Goal: Information Seeking & Learning: Learn about a topic

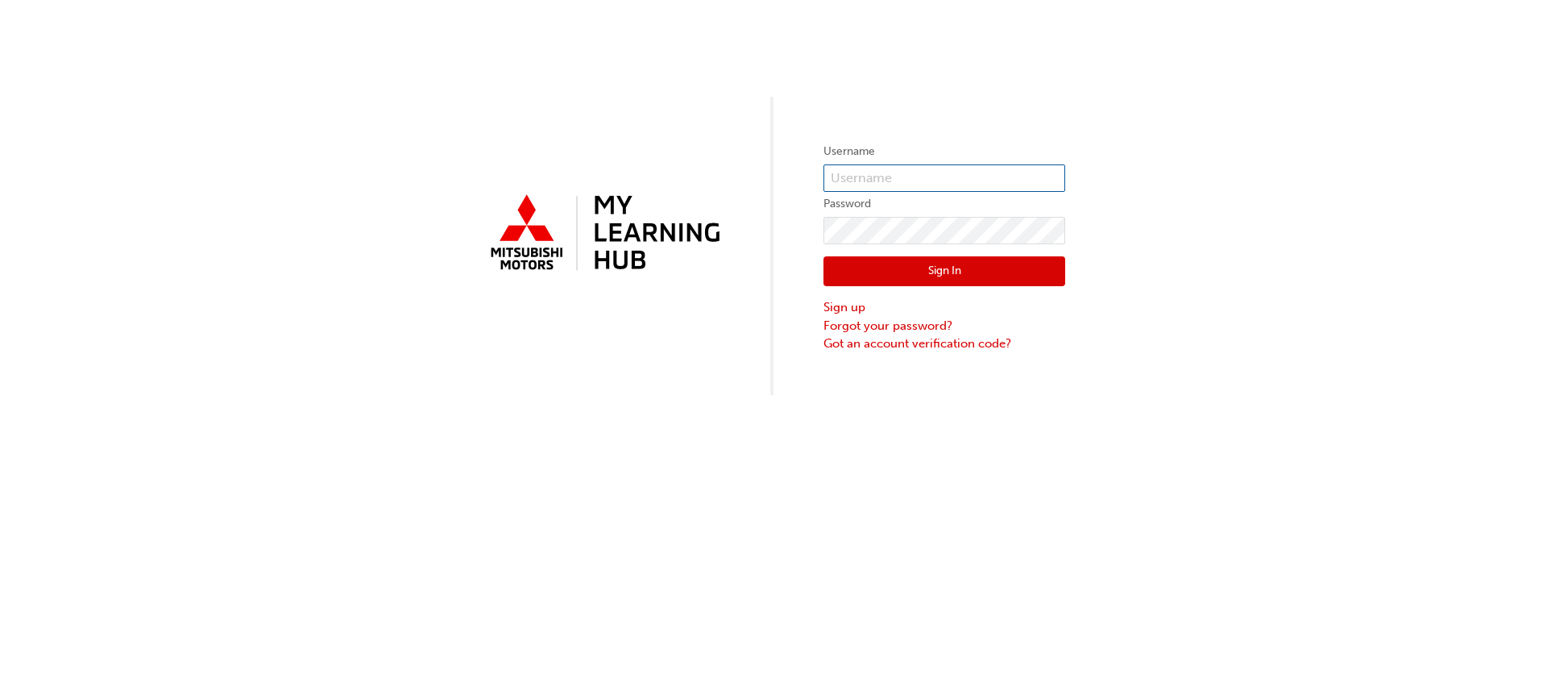
click at [901, 176] on input "text" at bounding box center [945, 177] width 242 height 27
type input "0005940685"
click at [915, 270] on button "Sign In" at bounding box center [945, 271] width 242 height 31
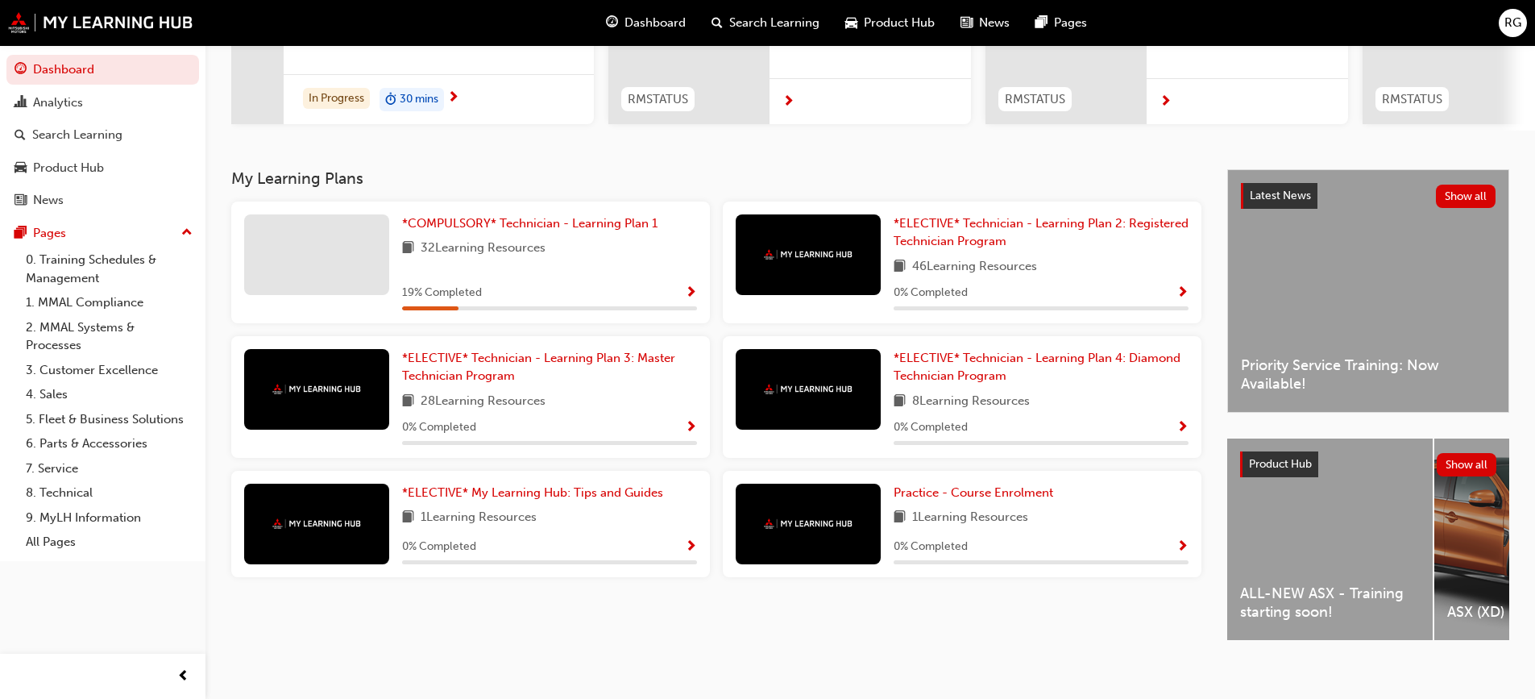
scroll to position [242, 0]
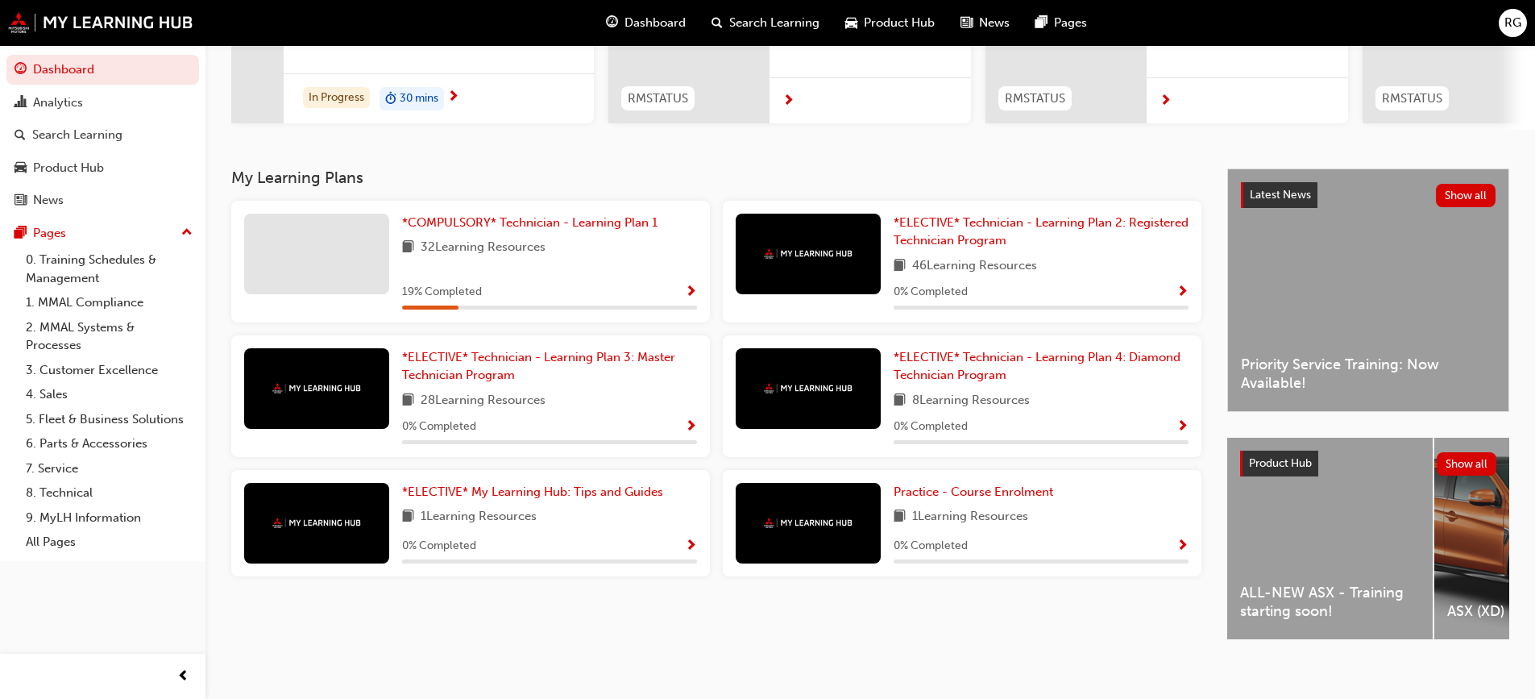
click at [1266, 581] on div "ALL-NEW ASX - Training starting soon!" at bounding box center [1330, 538] width 206 height 201
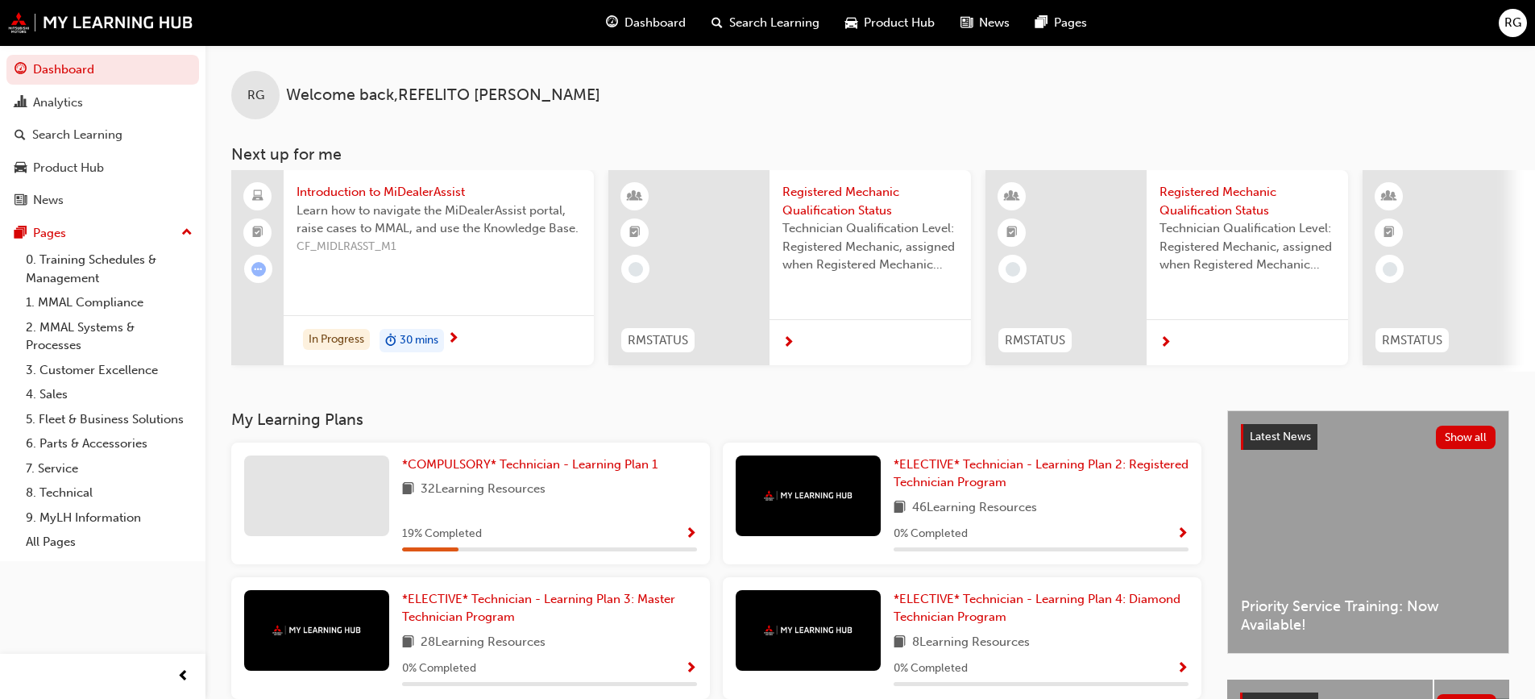
scroll to position [264, 0]
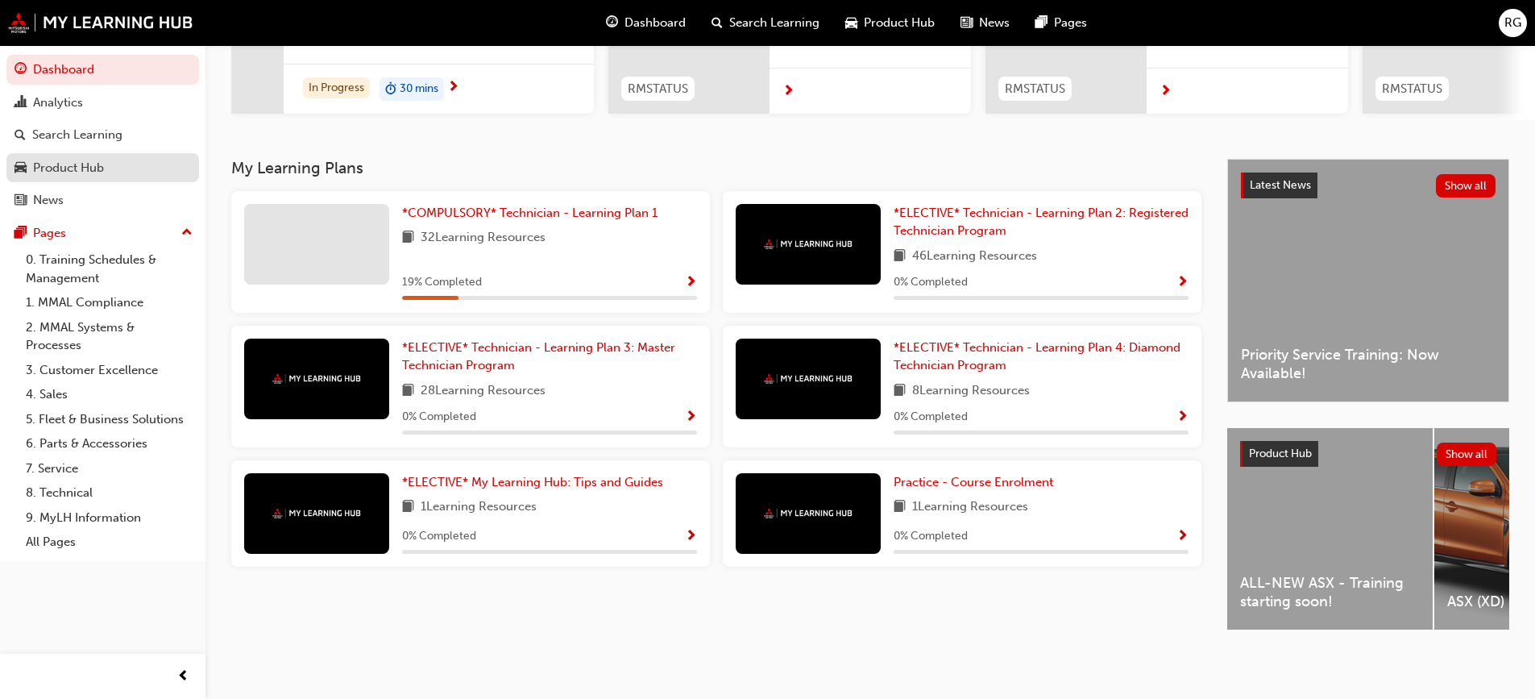
click at [106, 162] on div "Product Hub" at bounding box center [103, 168] width 176 height 20
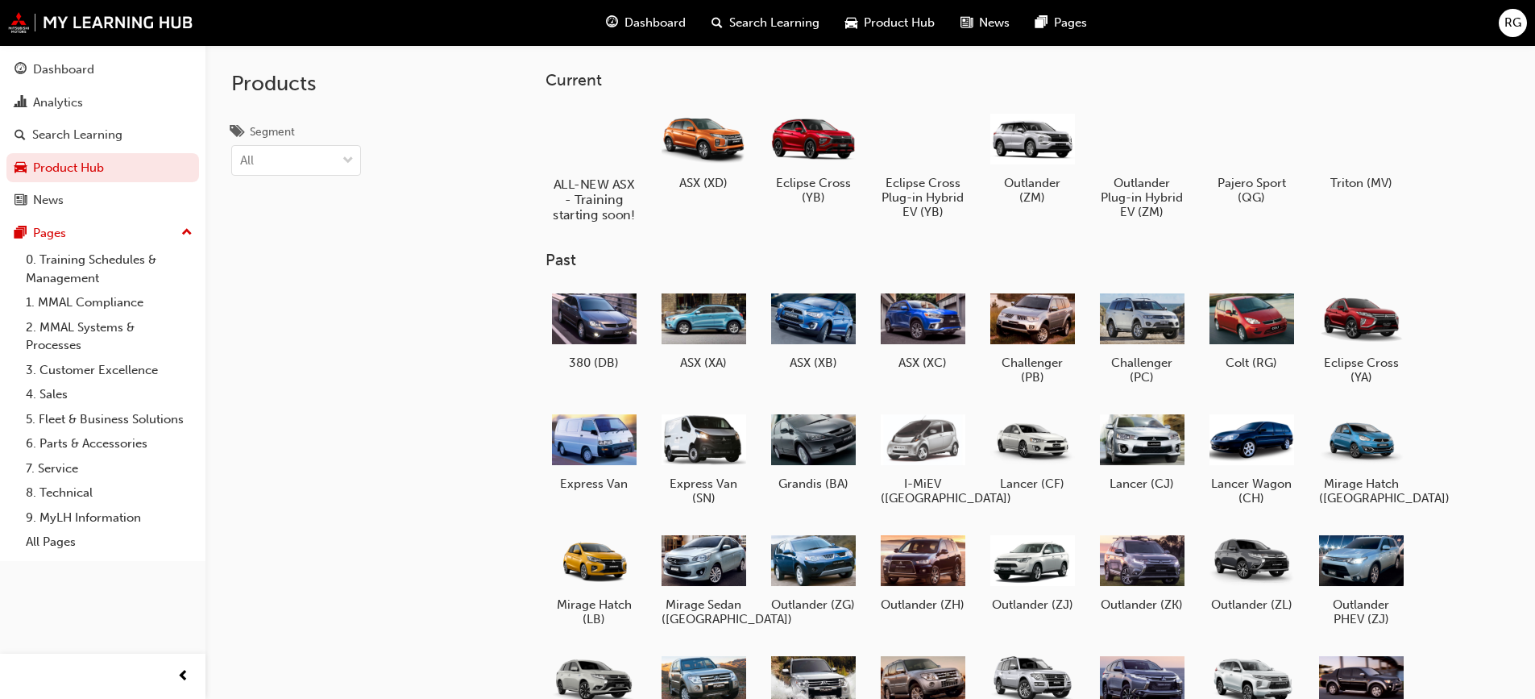
click at [596, 197] on h5 "ALL-NEW ASX - Training starting soon!" at bounding box center [593, 199] width 89 height 46
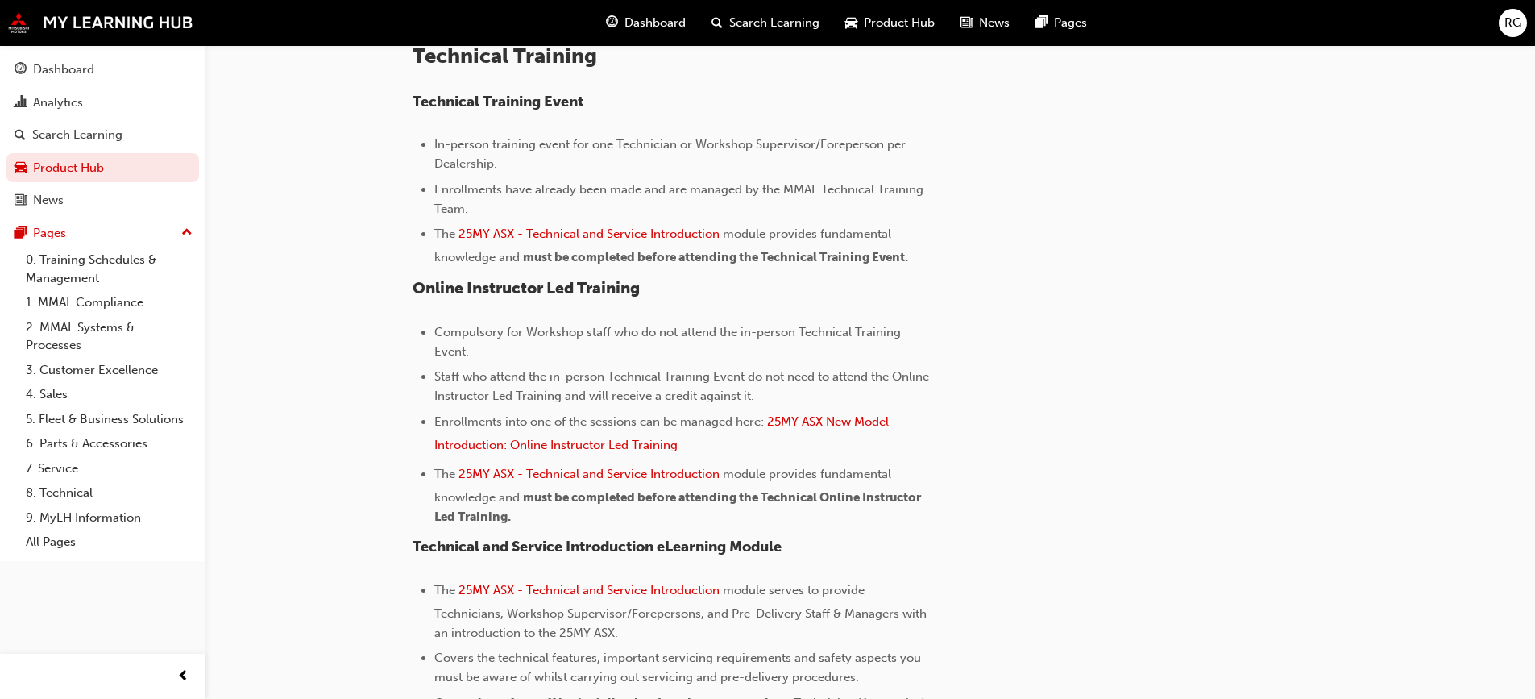
scroll to position [505, 0]
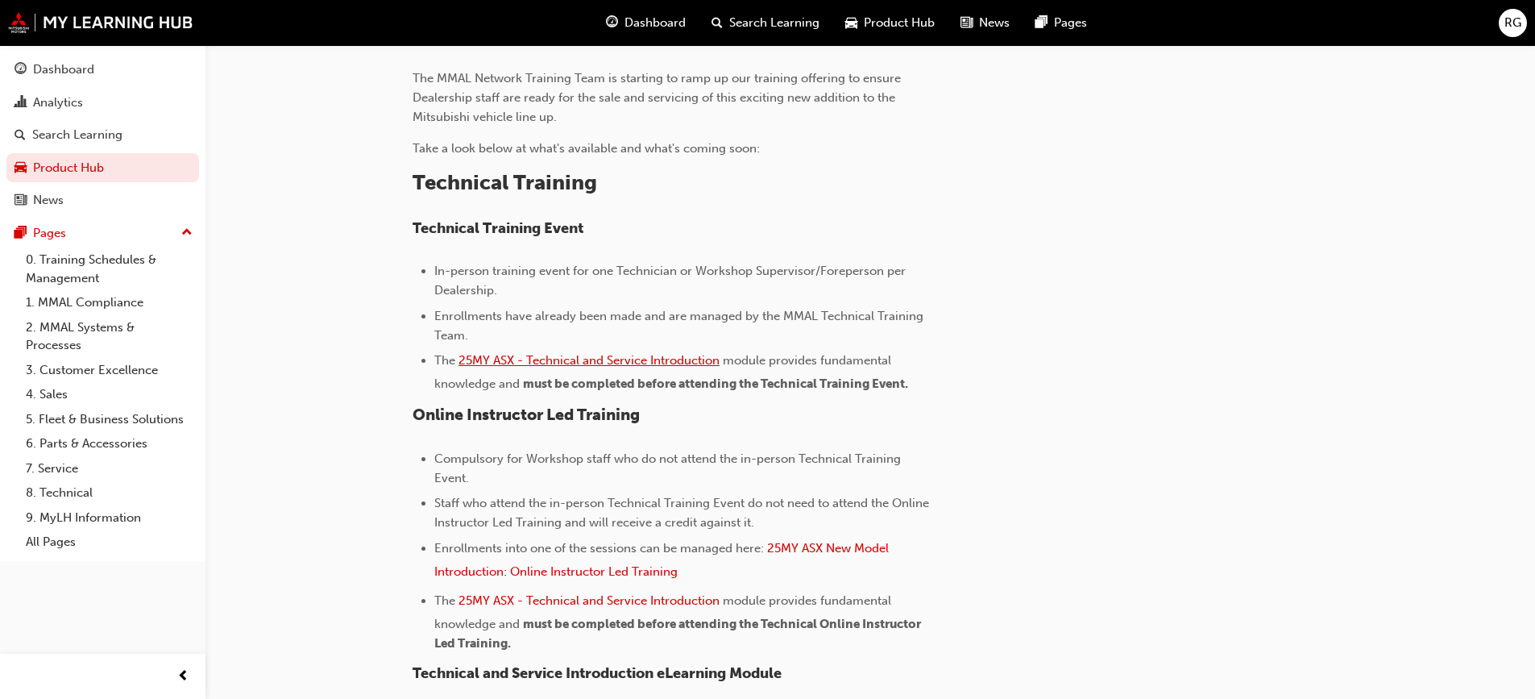
click at [658, 359] on span "25MY ASX - Technical and Service Introduction" at bounding box center [589, 360] width 261 height 15
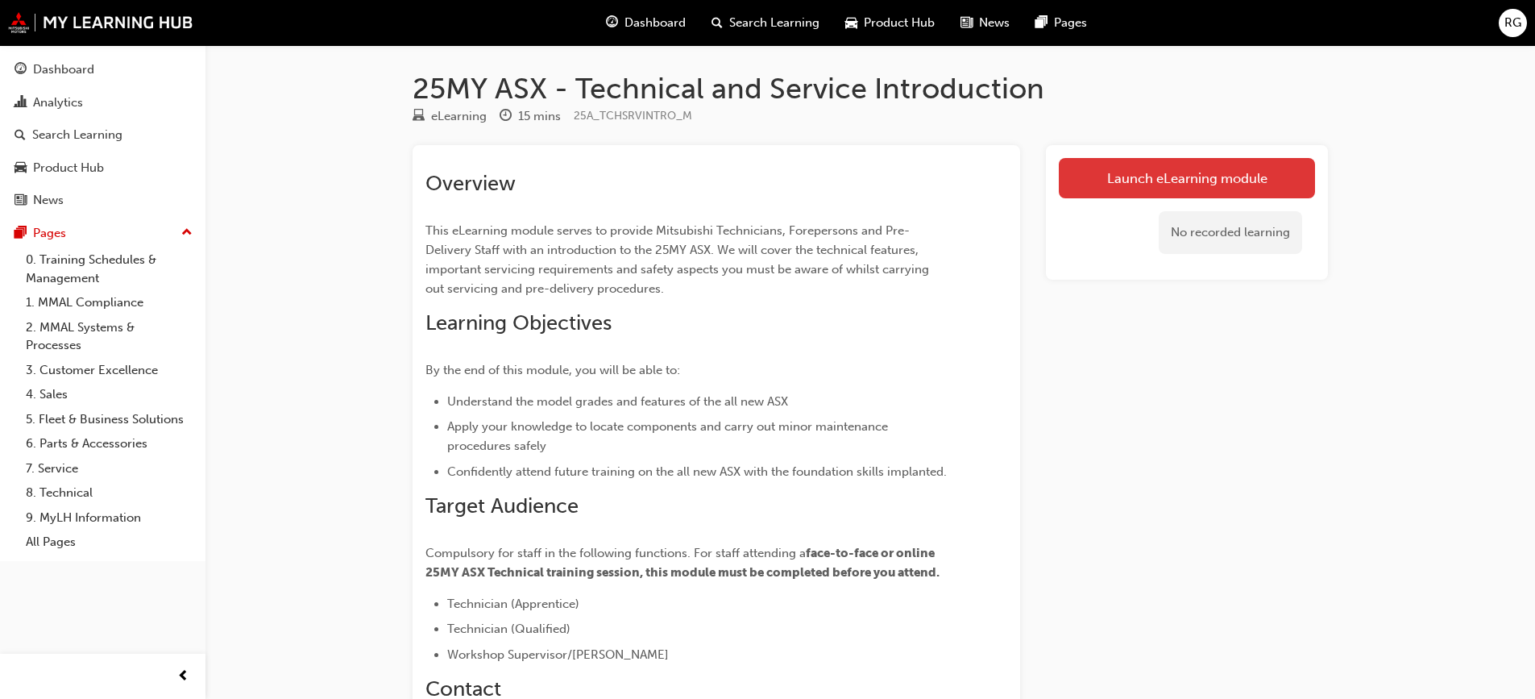
click at [1239, 187] on link "Launch eLearning module" at bounding box center [1187, 178] width 256 height 40
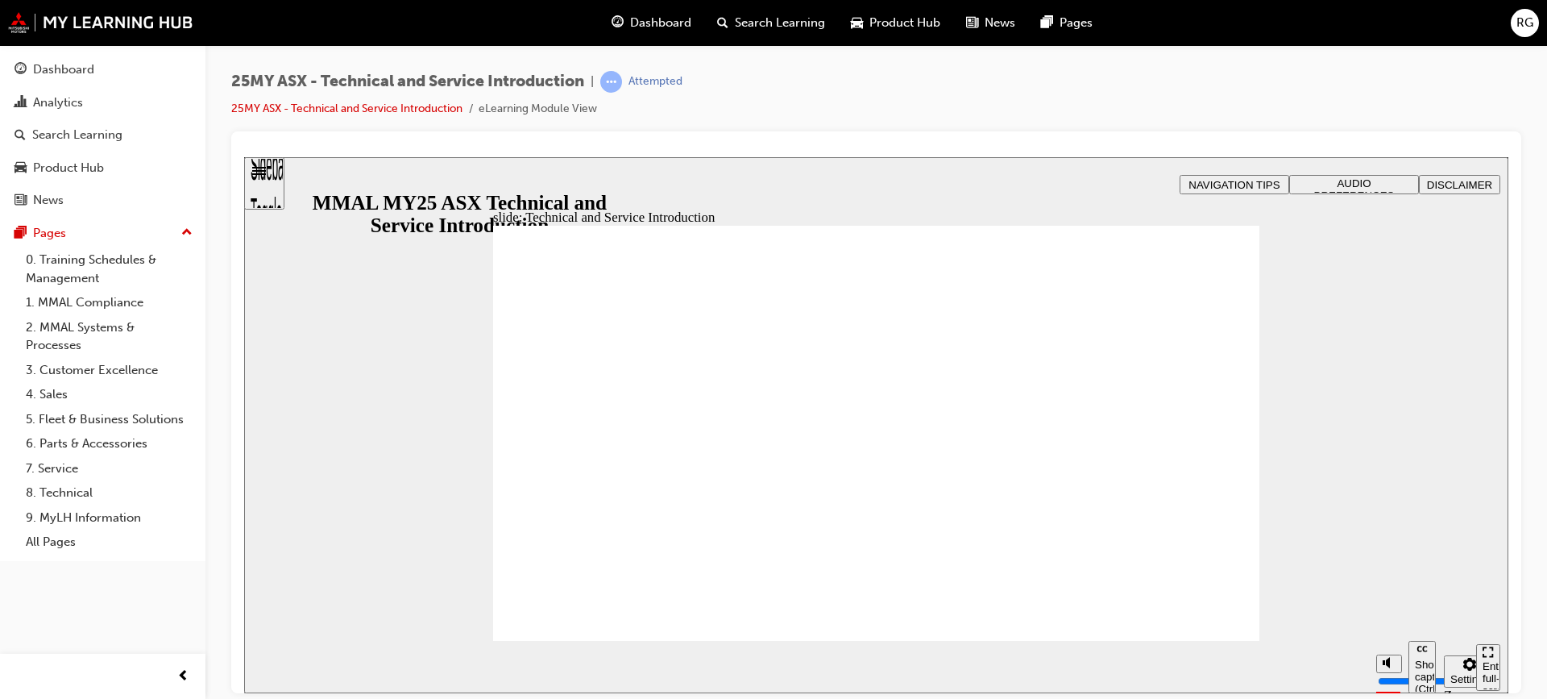
click at [1421, 607] on circle "Mute (Ctrl+Alt+M)" at bounding box center [1426, 601] width 10 height 10
drag, startPoint x: 1426, startPoint y: 641, endPoint x: 1423, endPoint y: 551, distance: 89.5
type input "10"
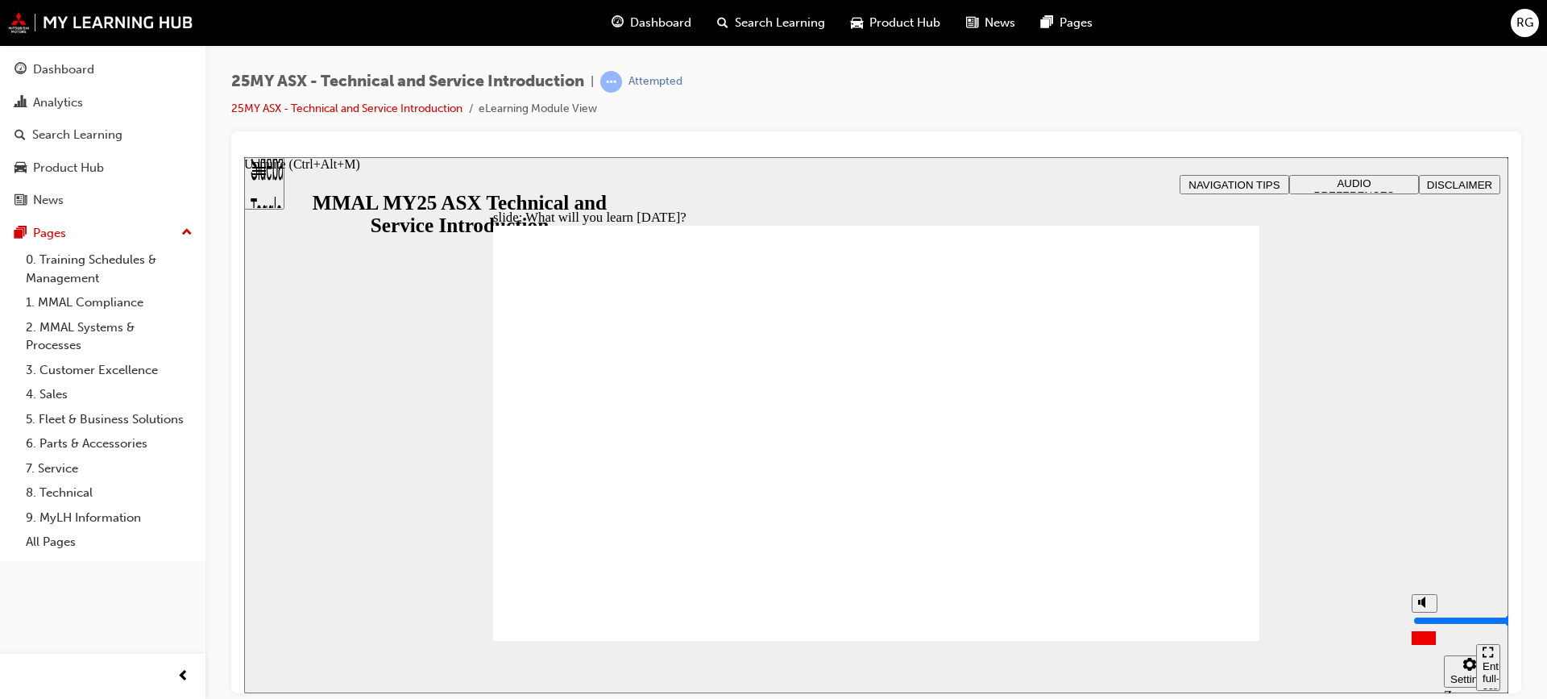
click at [1426, 613] on input "volume" at bounding box center [1466, 619] width 104 height 13
click at [1369, 430] on div "slide: What will you learn today? Rectangle B N Rectangle 2 Rectangle 3 What wi…" at bounding box center [876, 424] width 1264 height 536
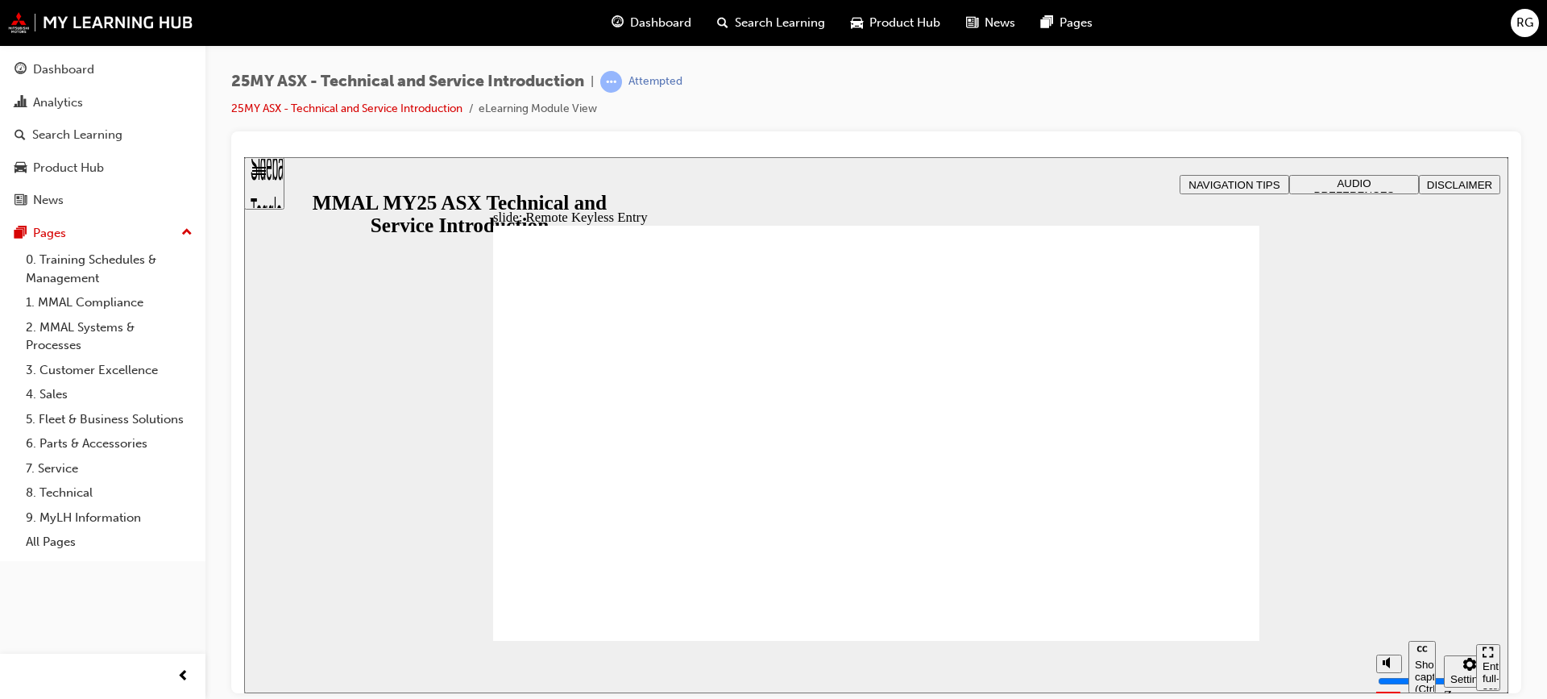
type input "21"
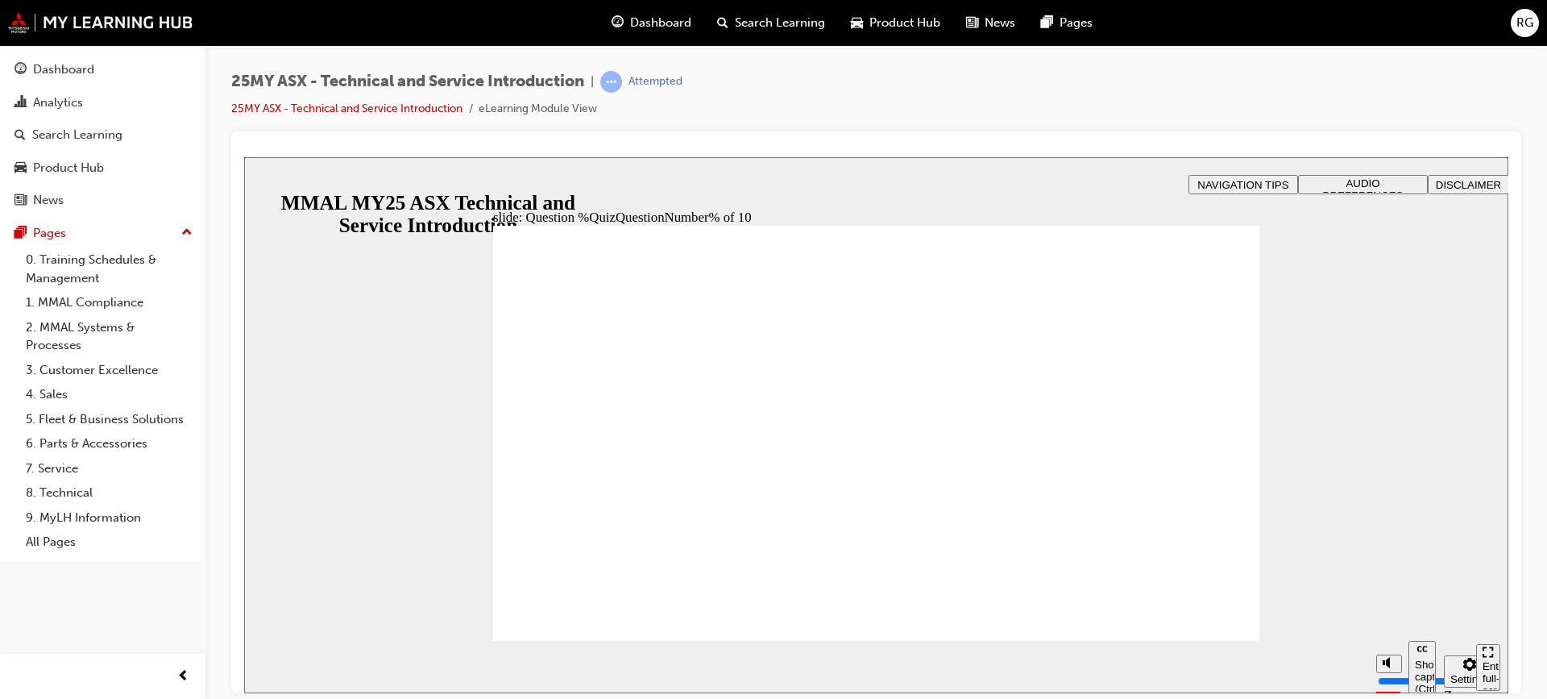
radio input "true"
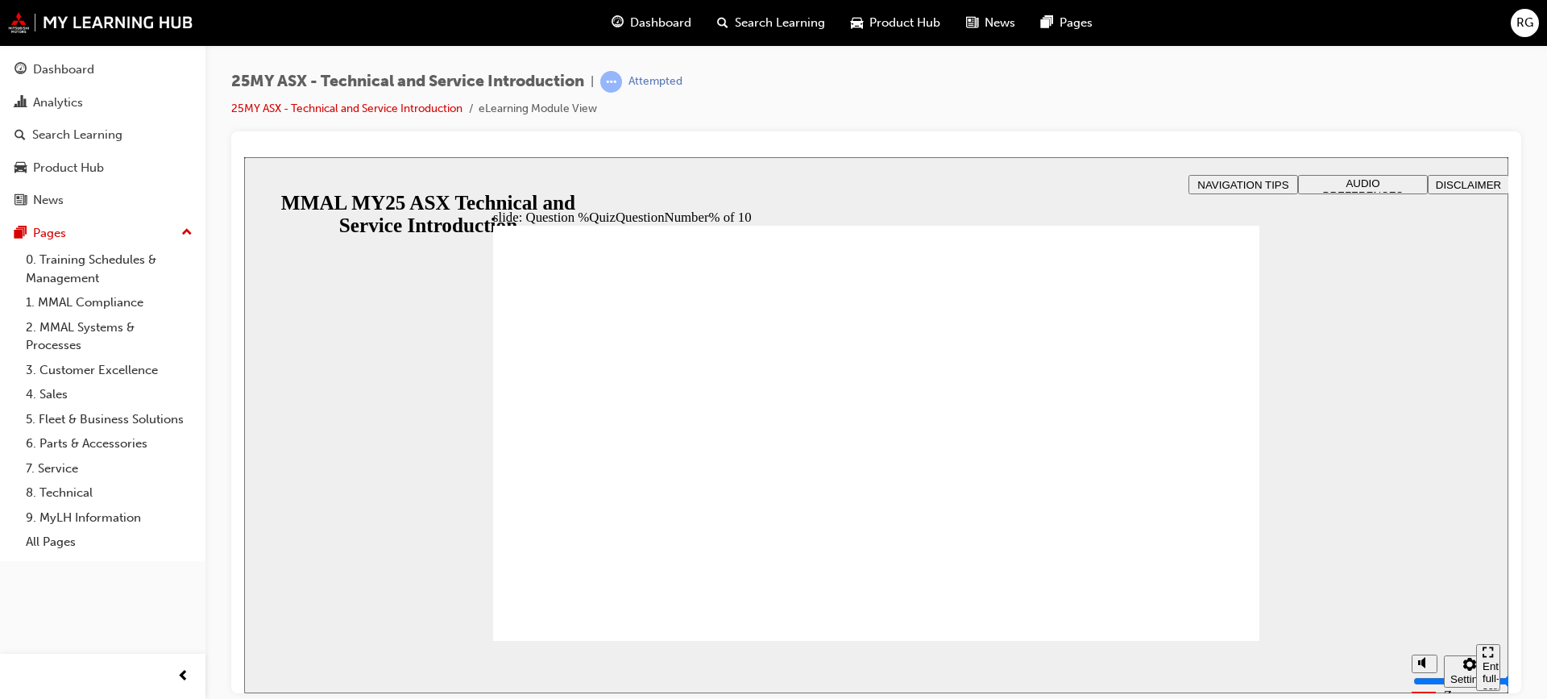
radio input "true"
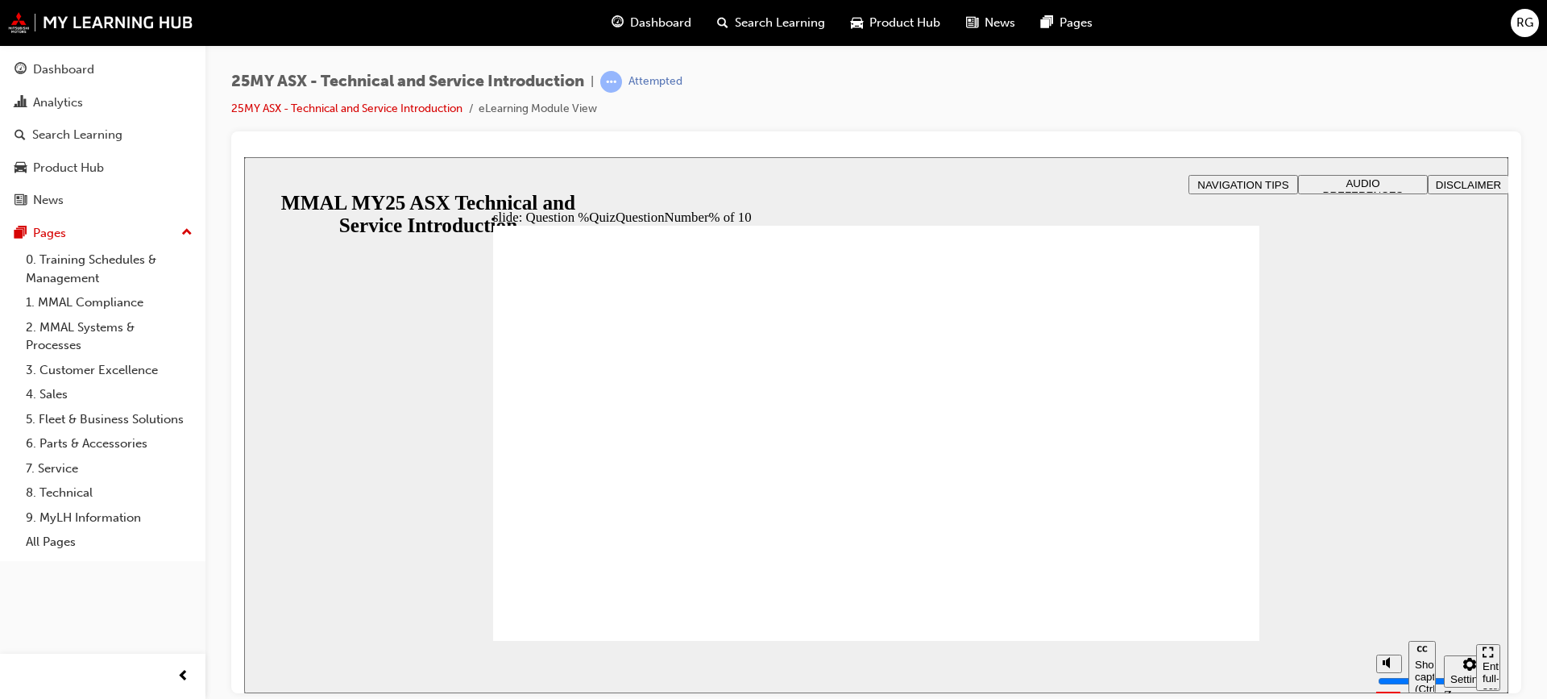
radio input "true"
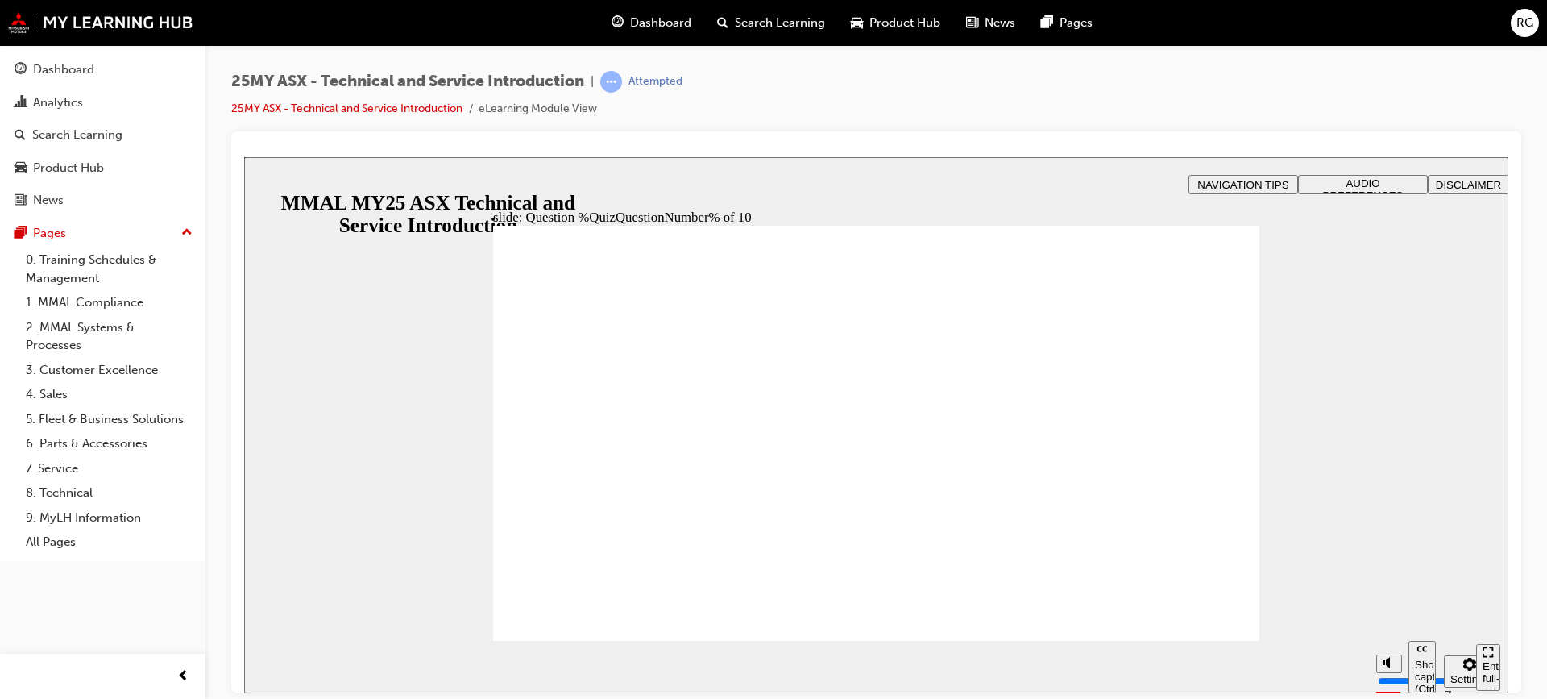
radio input "true"
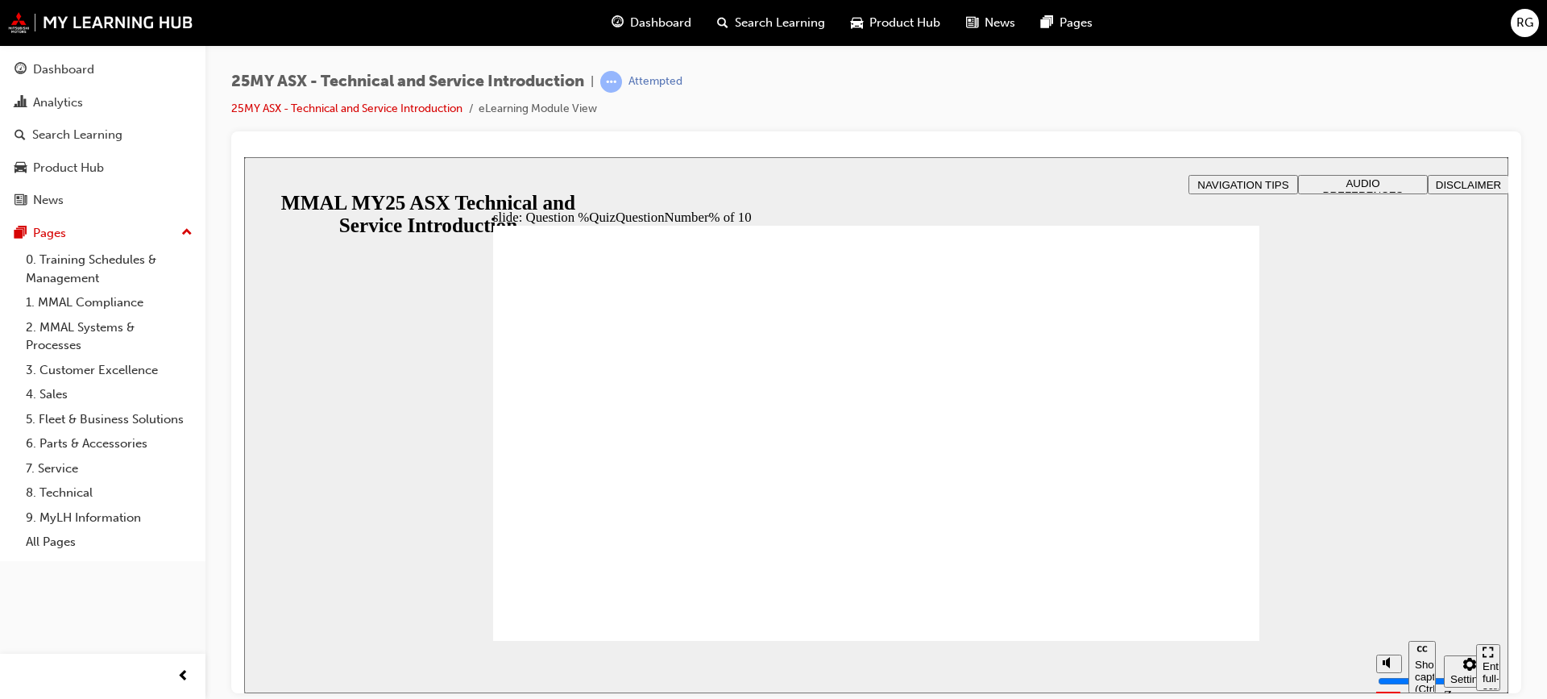
radio input "true"
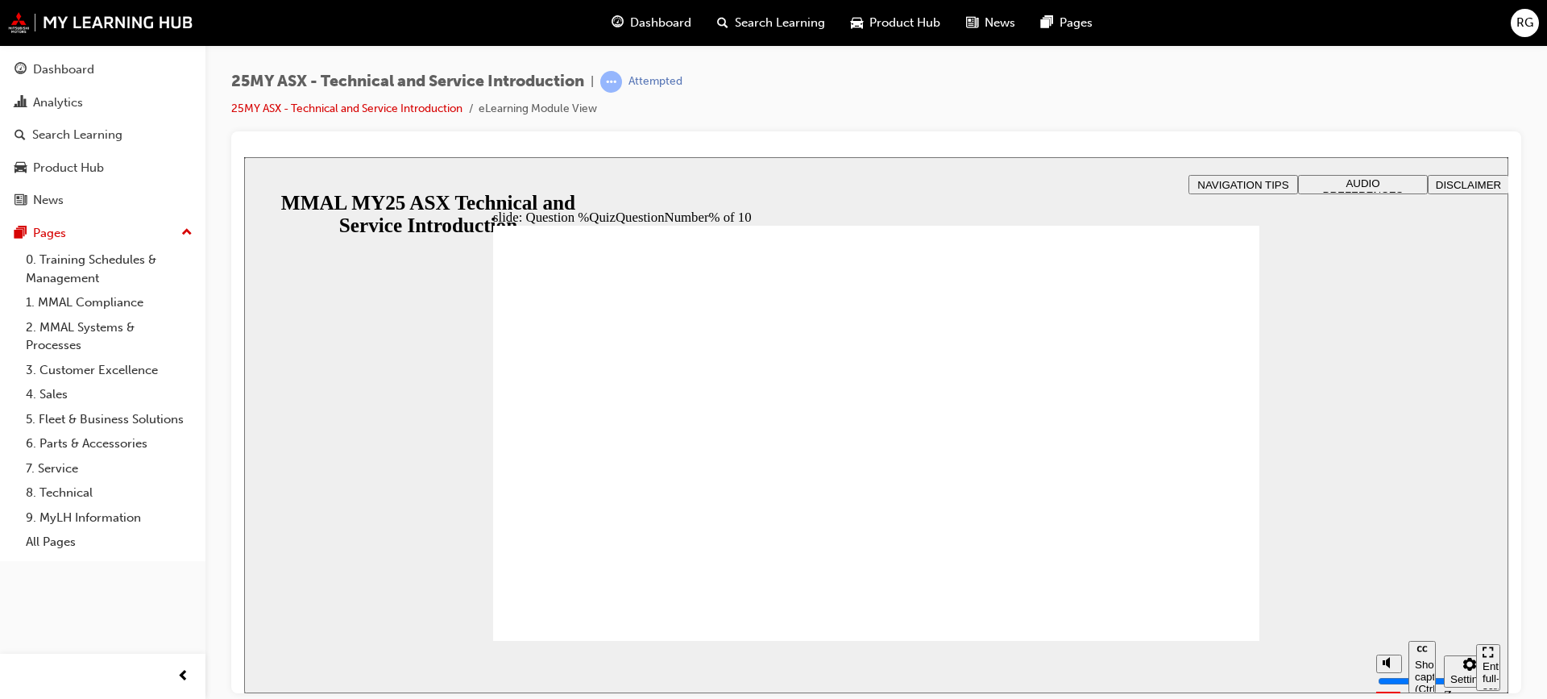
radio input "true"
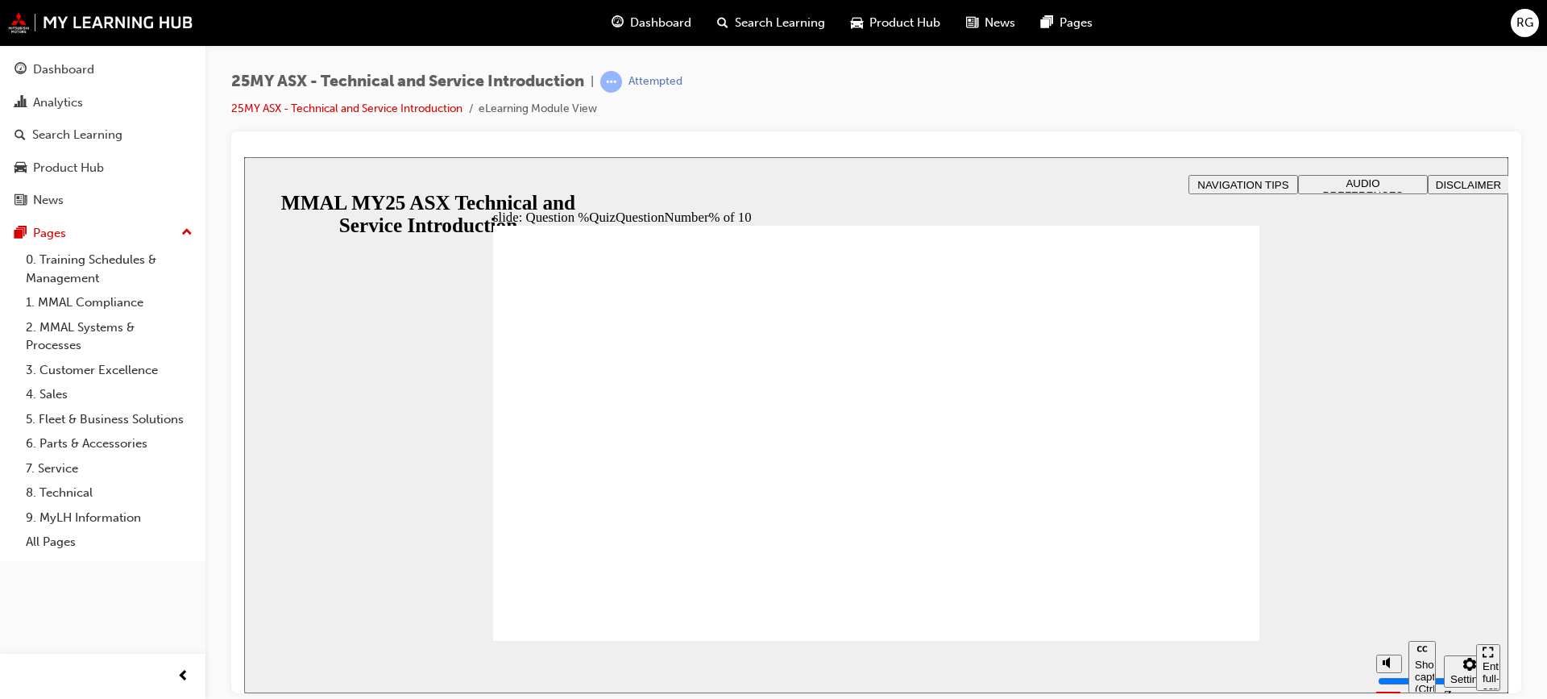
radio input "true"
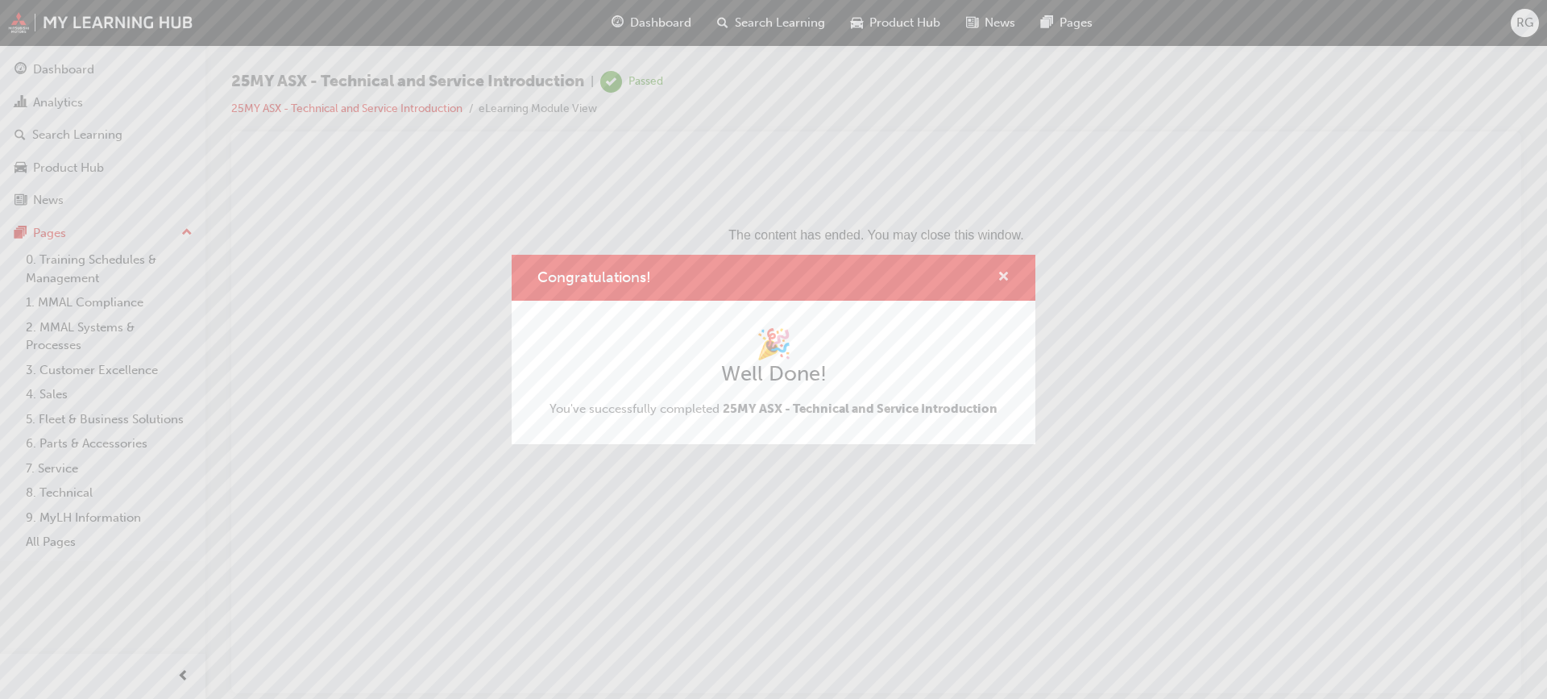
click at [1004, 273] on span "cross-icon" at bounding box center [1004, 278] width 12 height 15
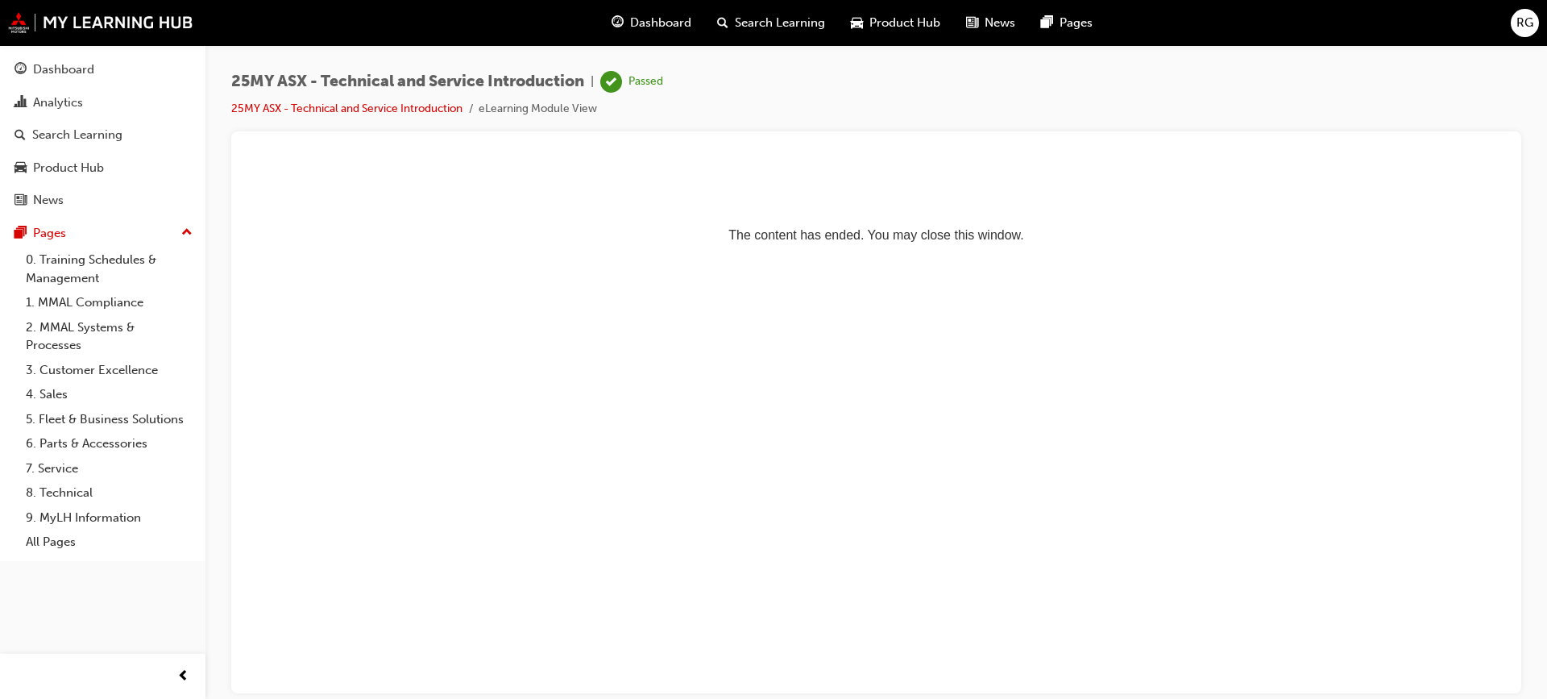
click at [651, 21] on span "Dashboard" at bounding box center [660, 23] width 61 height 19
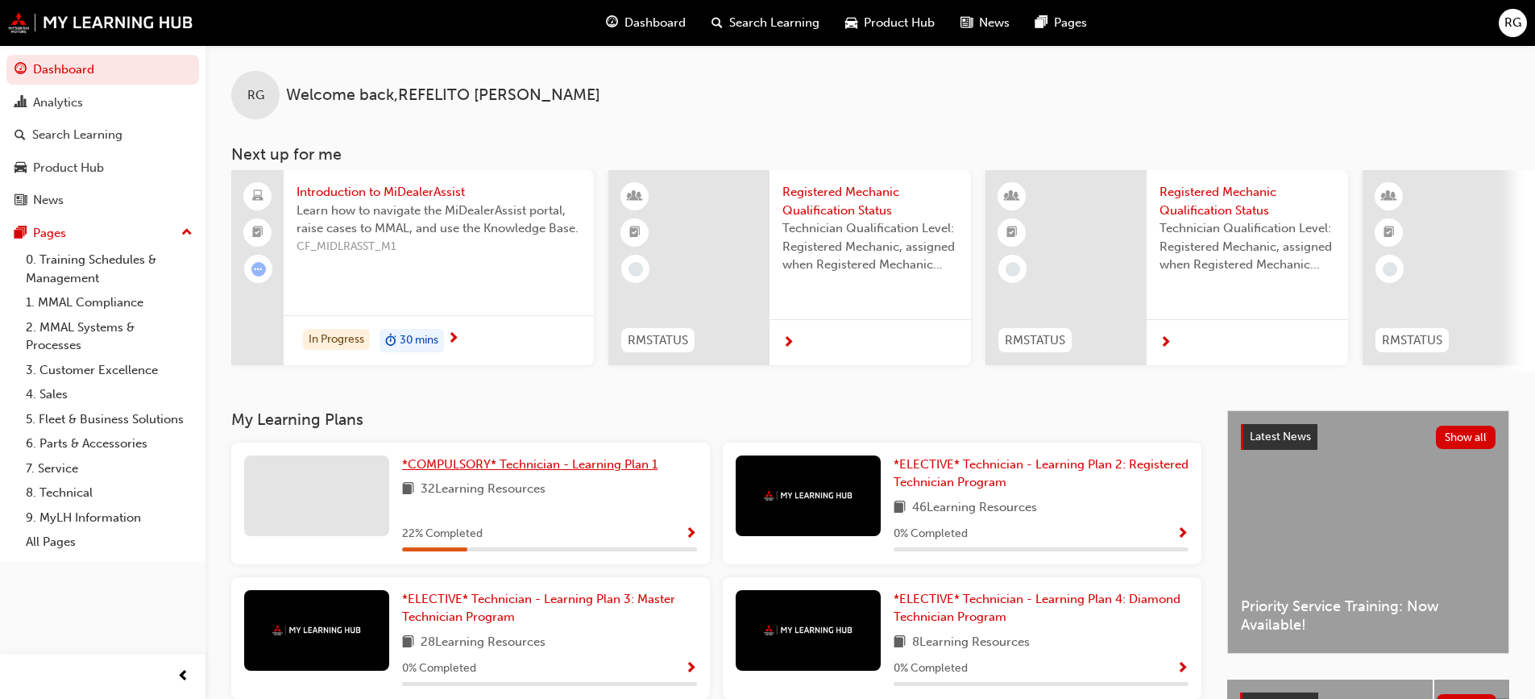
click at [500, 471] on span "*COMPULSORY* Technician - Learning Plan 1" at bounding box center [529, 464] width 255 height 15
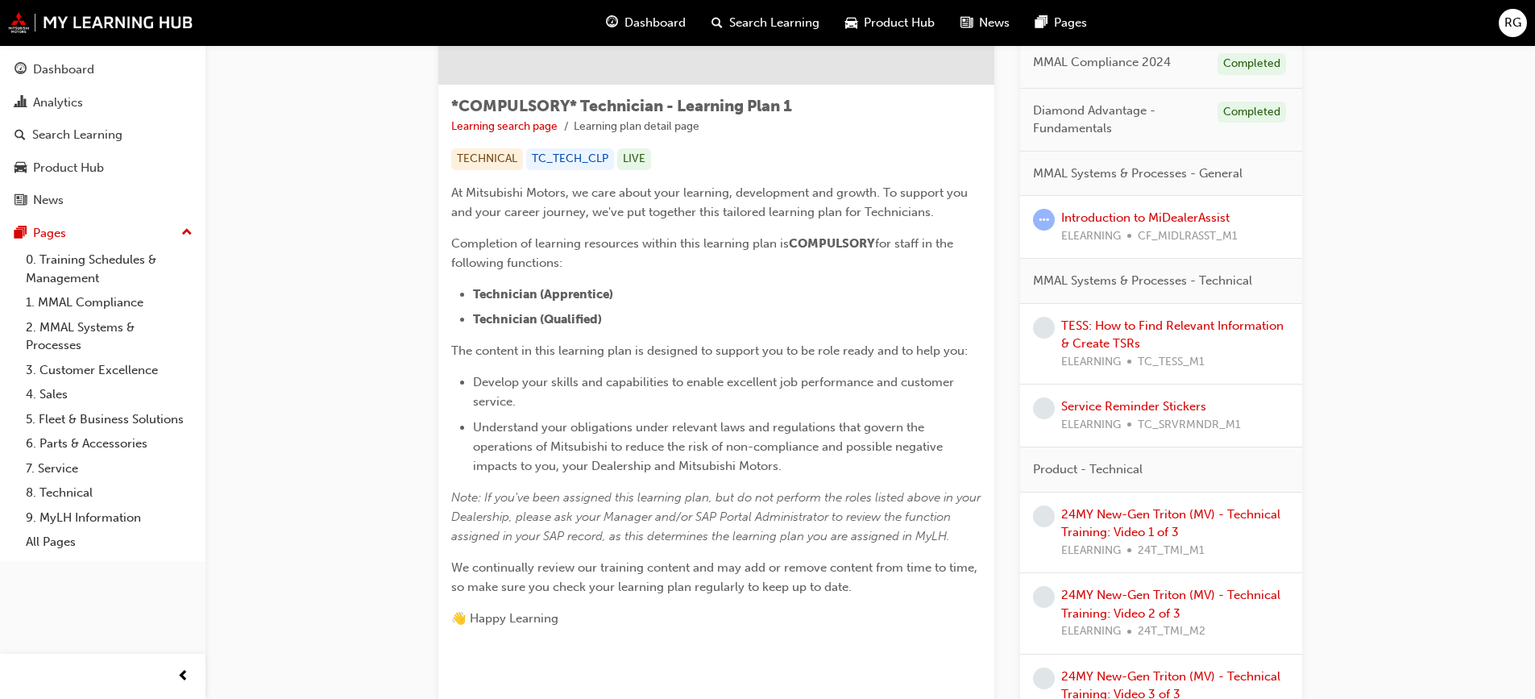
scroll to position [242, 0]
click at [1166, 215] on link "Introduction to MiDealerAssist" at bounding box center [1145, 217] width 168 height 15
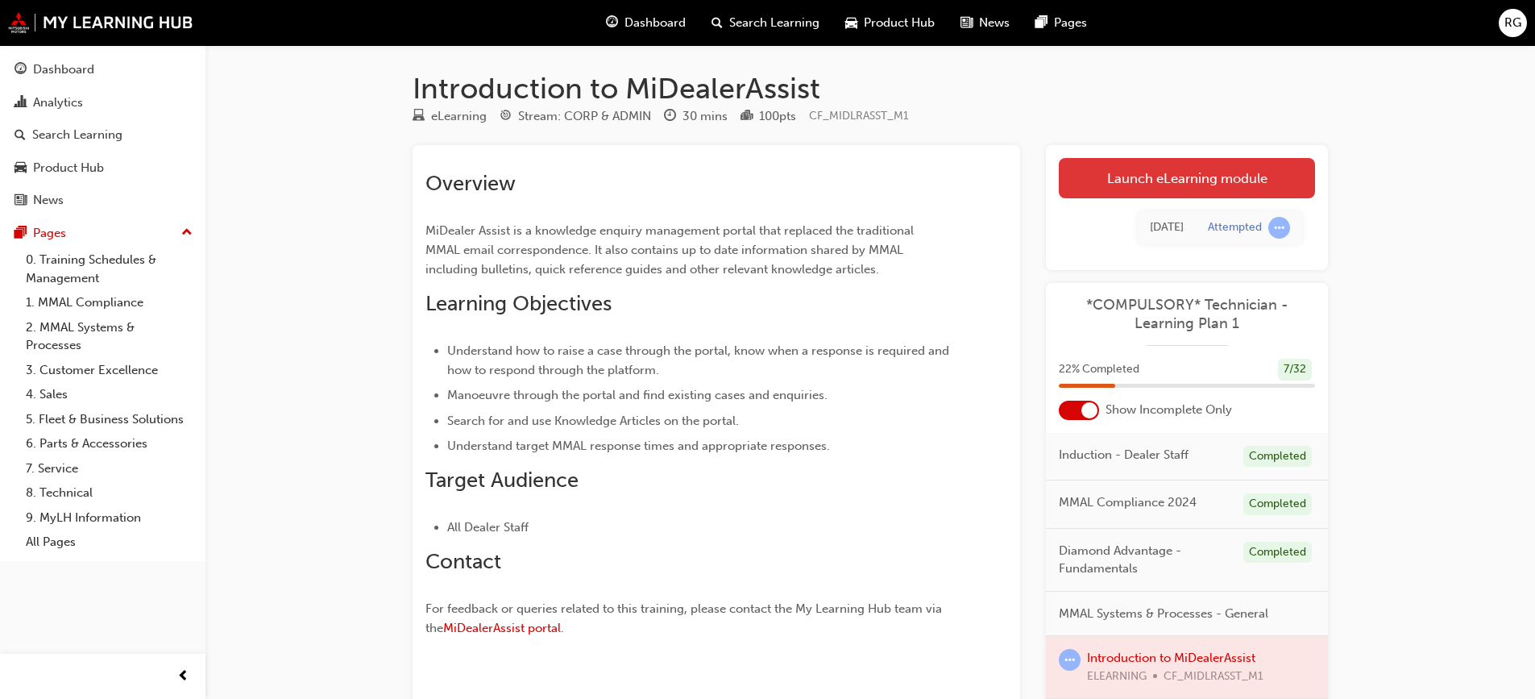
click at [1152, 181] on link "Launch eLearning module" at bounding box center [1187, 178] width 256 height 40
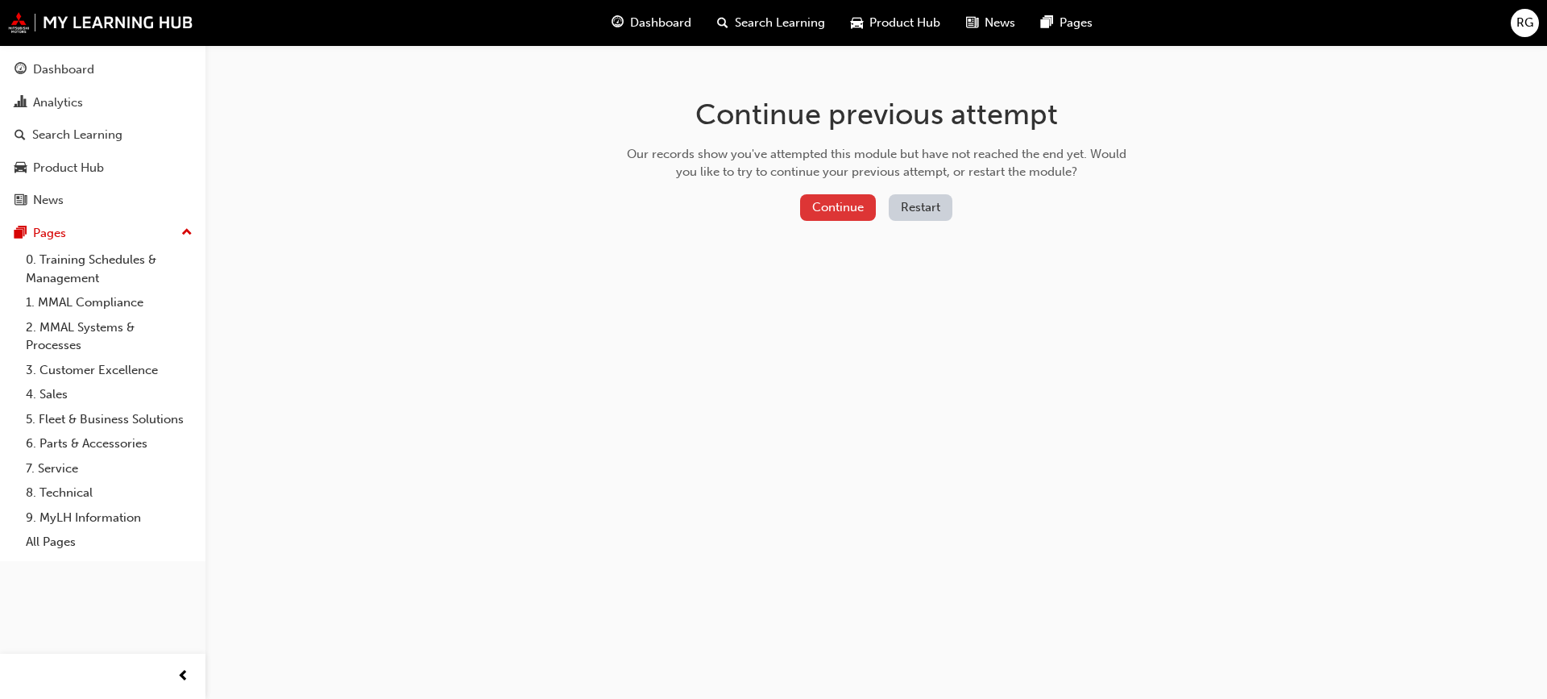
click at [842, 200] on button "Continue" at bounding box center [838, 207] width 76 height 27
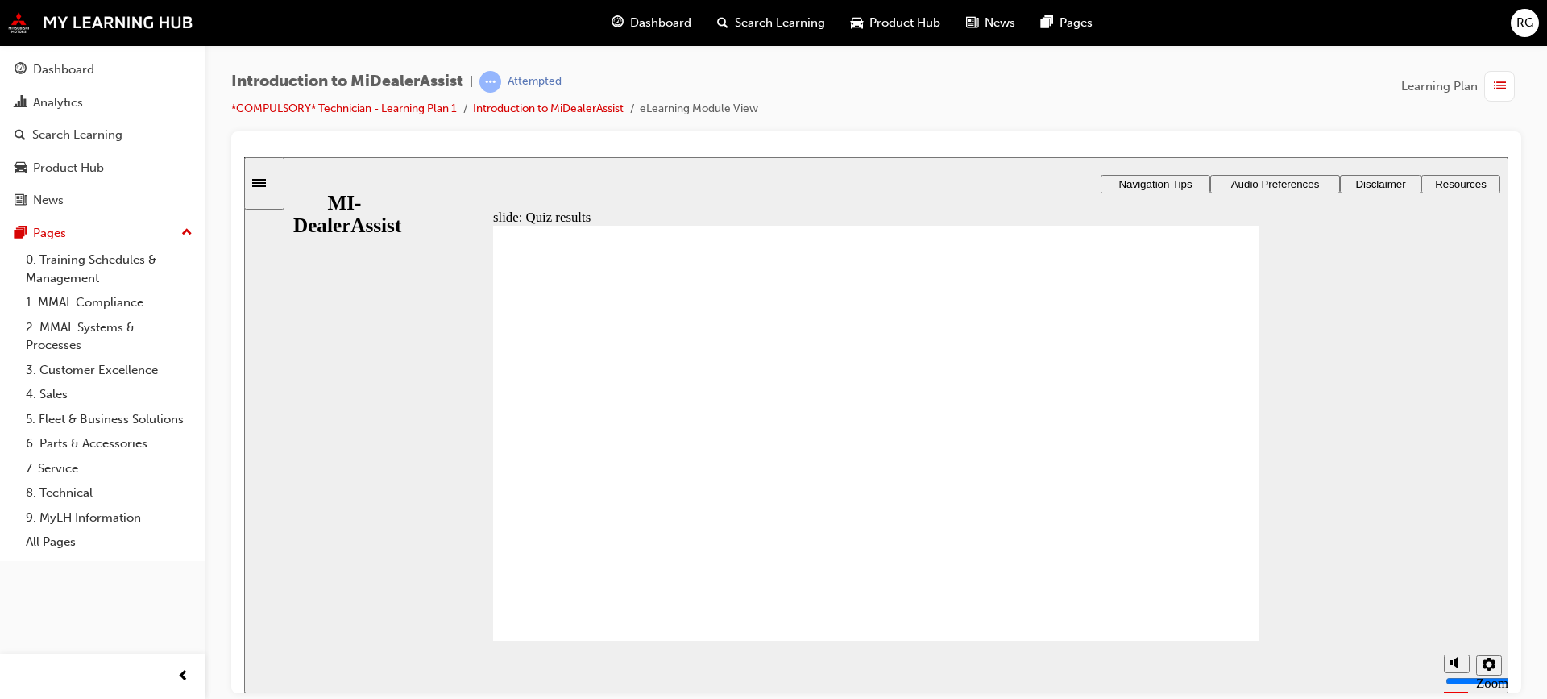
drag, startPoint x: 706, startPoint y: 507, endPoint x: 683, endPoint y: 504, distance: 23.5
radio input "true"
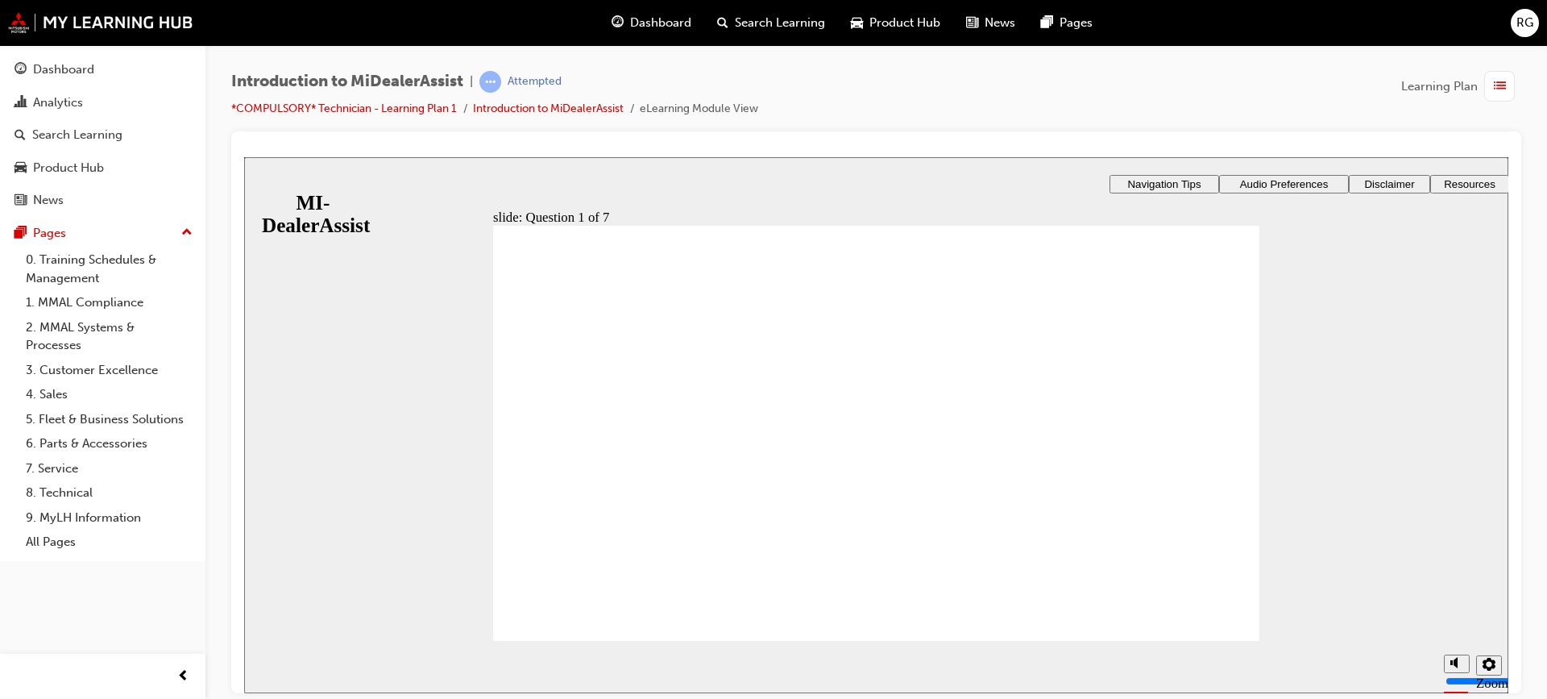
radio input "true"
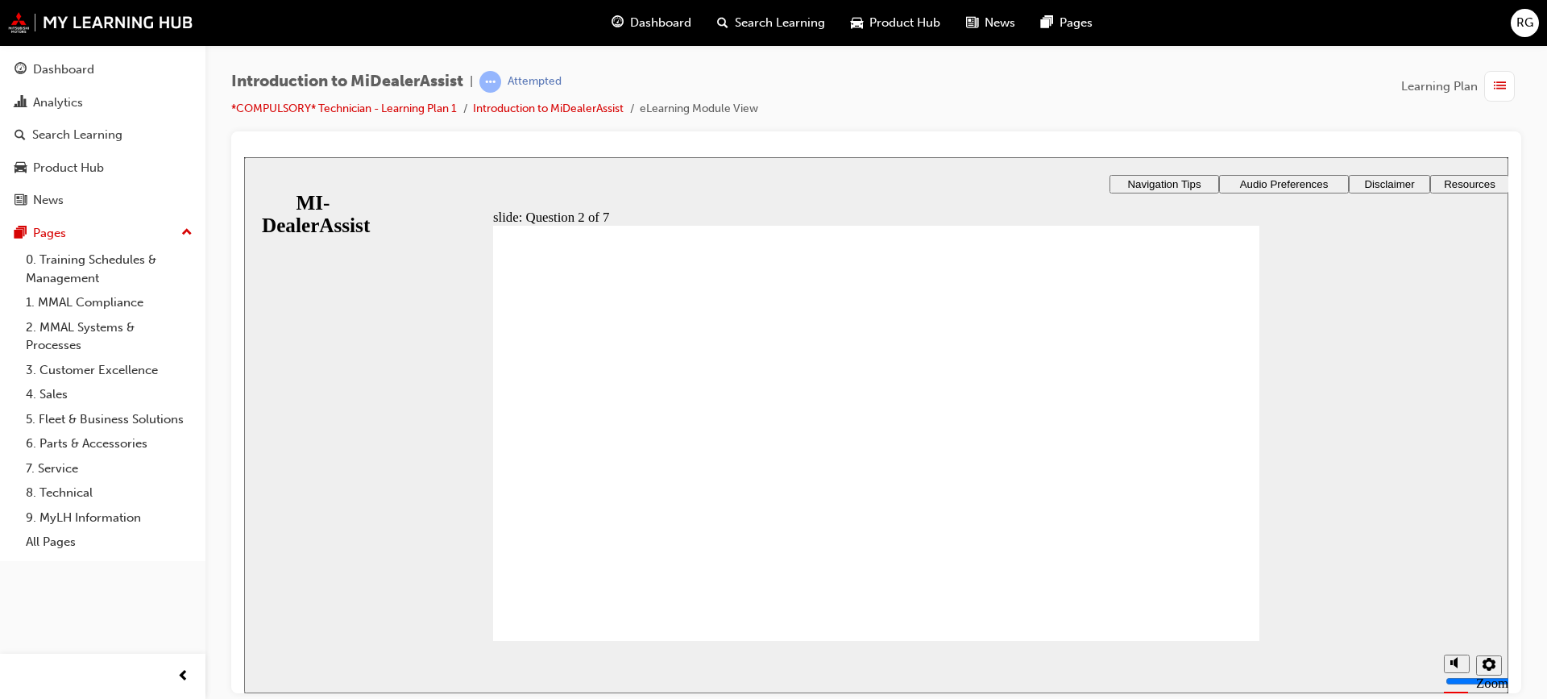
radio input "true"
